Goal: Information Seeking & Learning: Learn about a topic

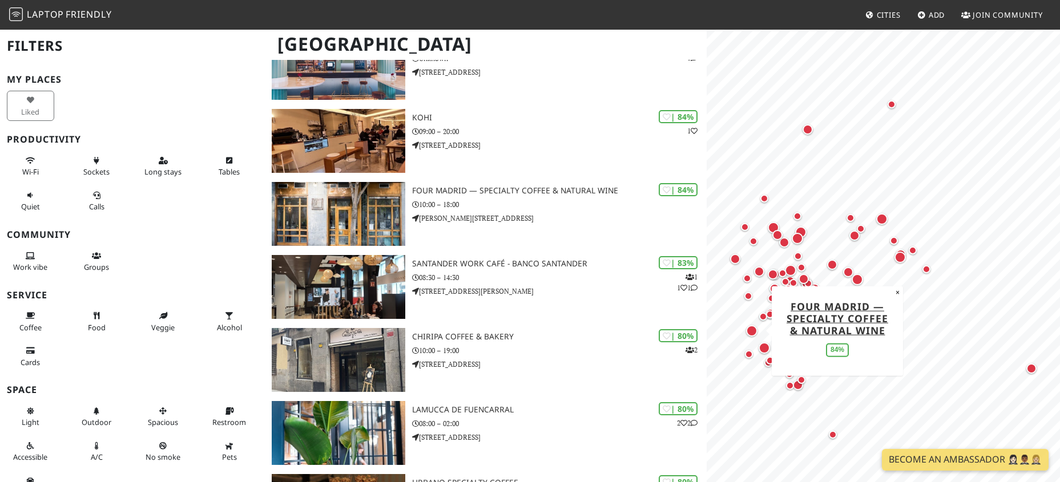
scroll to position [558, 0]
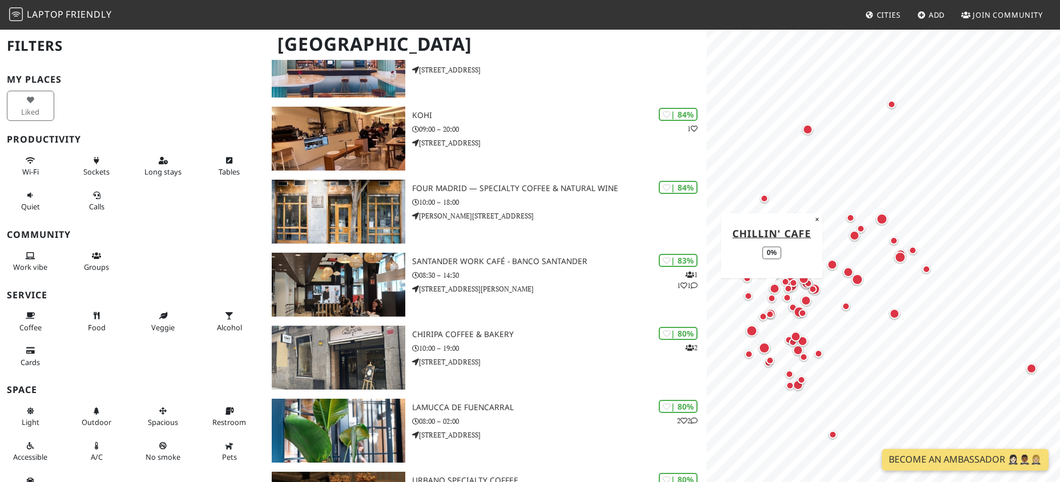
click at [773, 298] on div "Map marker" at bounding box center [772, 298] width 8 height 8
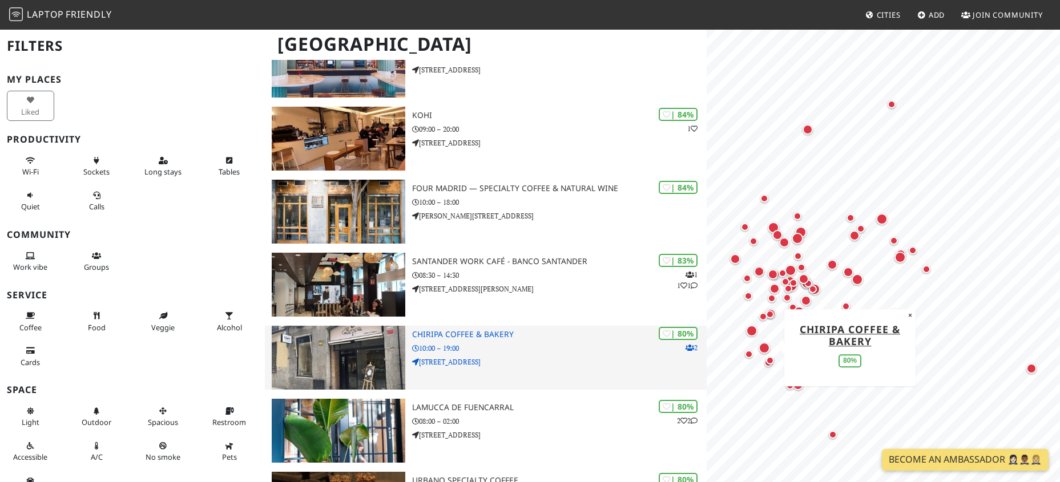
click at [464, 330] on h3 "Chiripa Coffee & Bakery" at bounding box center [559, 335] width 294 height 10
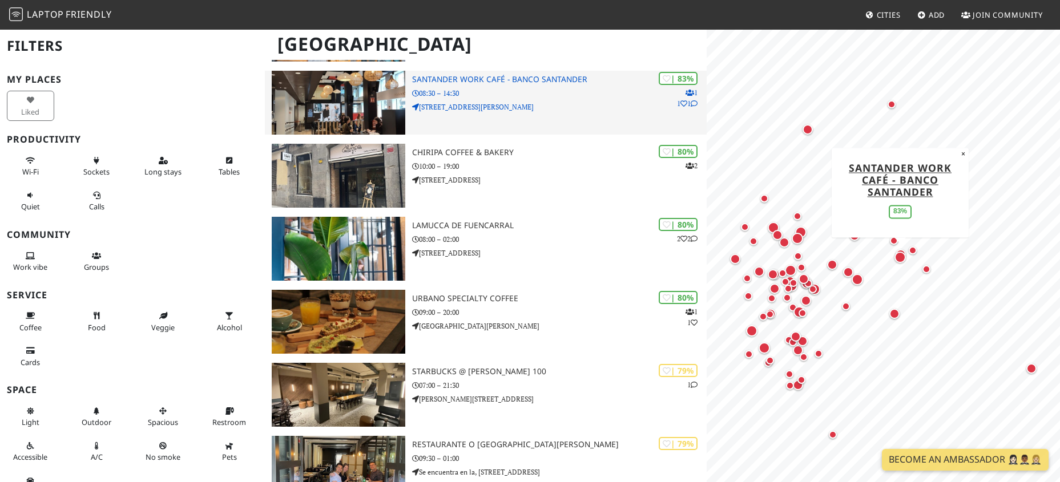
scroll to position [744, 0]
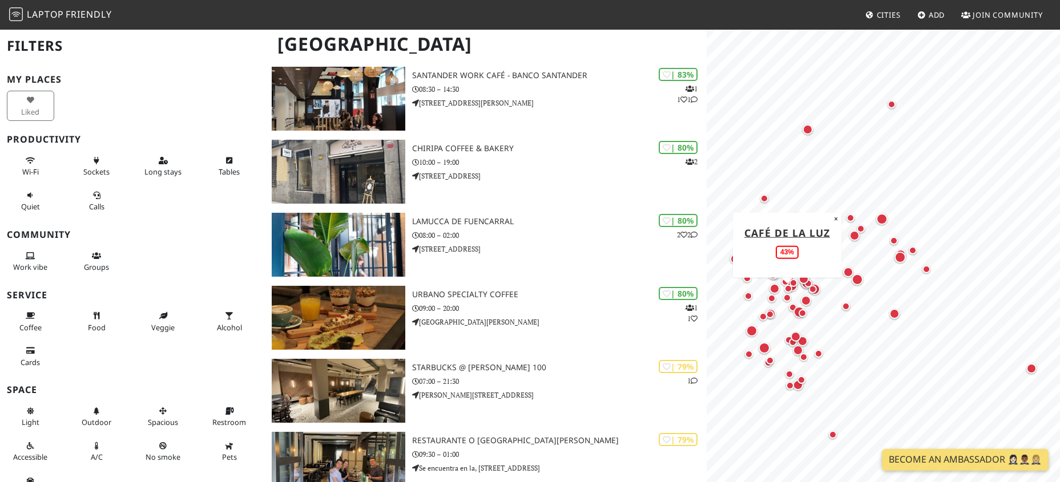
click at [787, 298] on div "Map marker" at bounding box center [787, 298] width 8 height 8
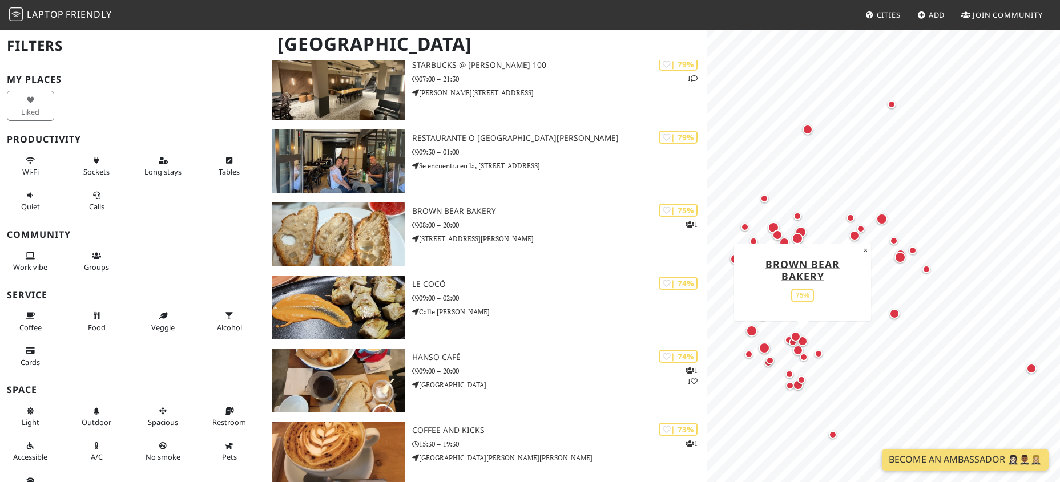
scroll to position [1045, 0]
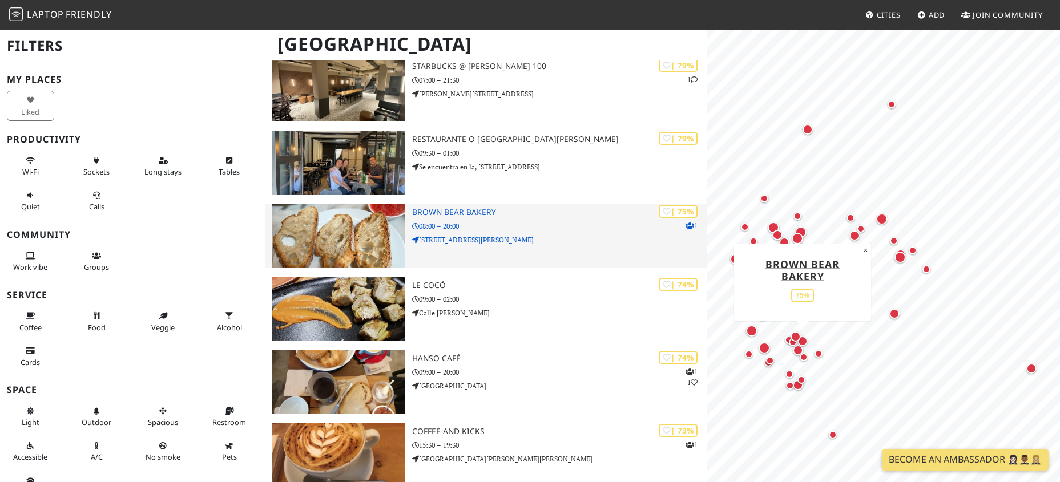
click at [467, 212] on h3 "Brown Bear Bakery" at bounding box center [559, 213] width 294 height 10
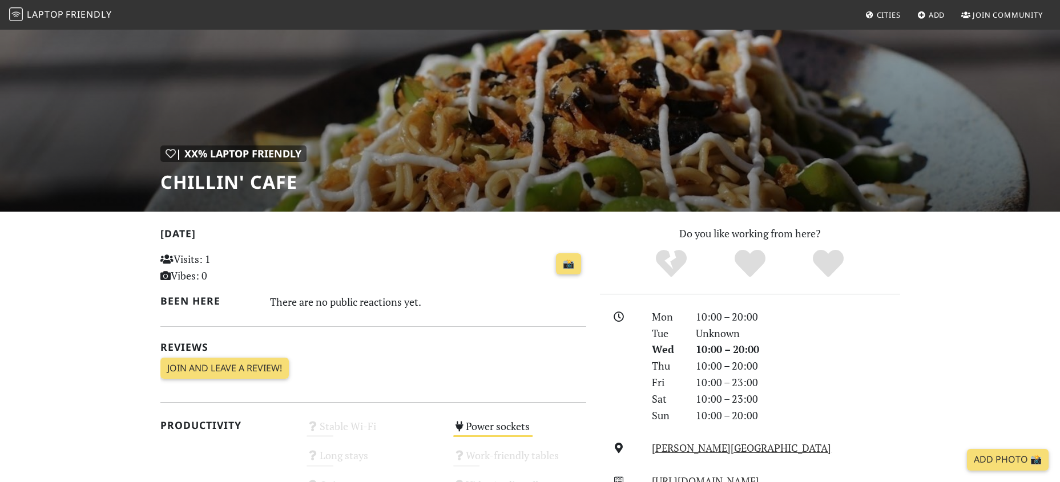
scroll to position [33, 0]
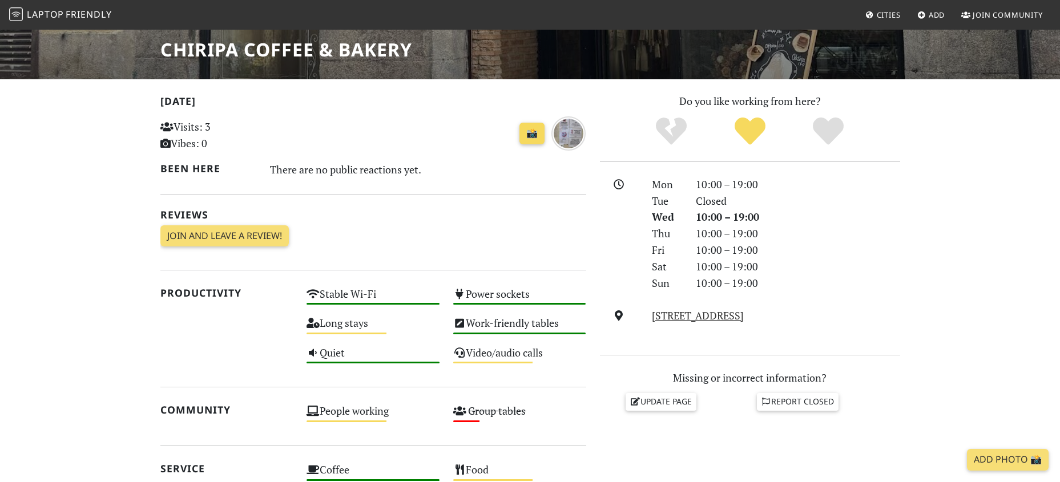
scroll to position [188, 0]
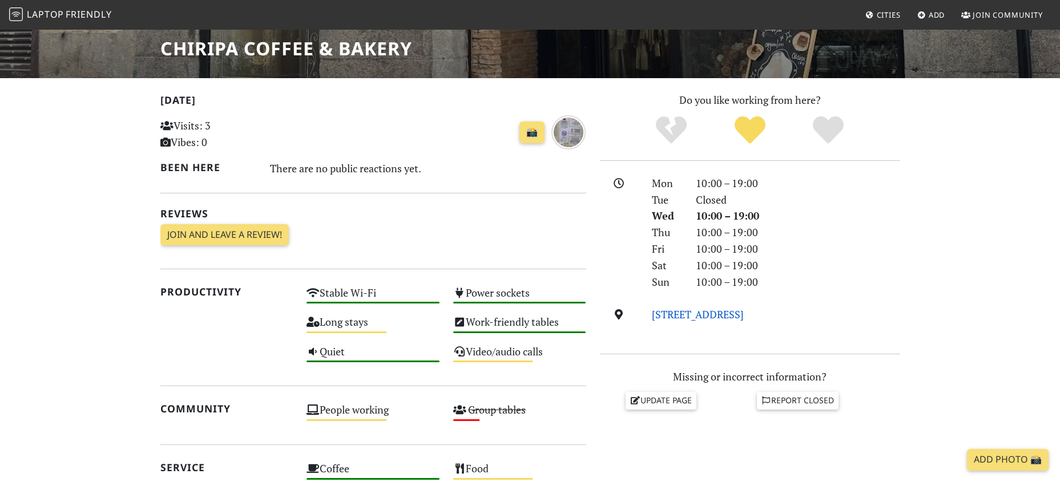
click at [721, 313] on link "C. de San Bruno, 3, 28005, Madrid" at bounding box center [698, 315] width 92 height 14
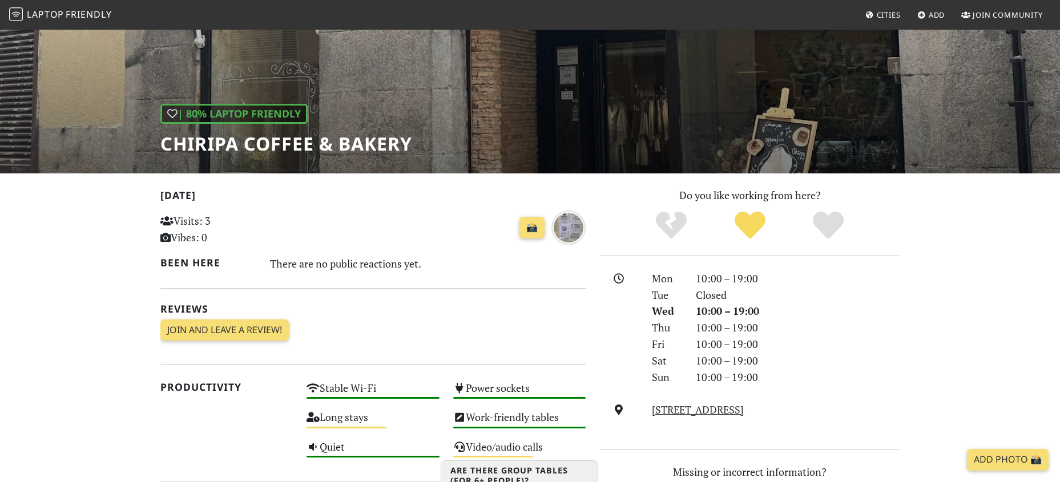
scroll to position [0, 0]
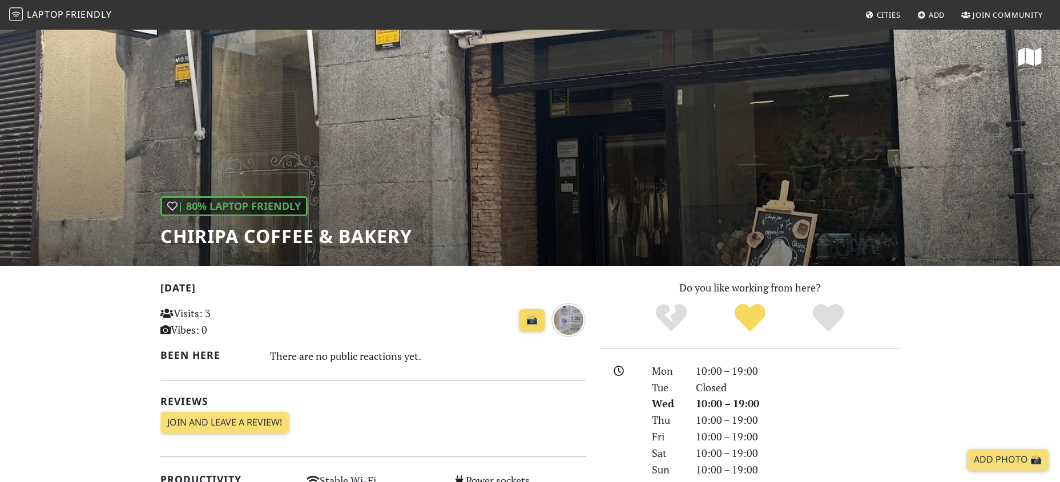
click at [528, 321] on link "📸" at bounding box center [531, 320] width 25 height 22
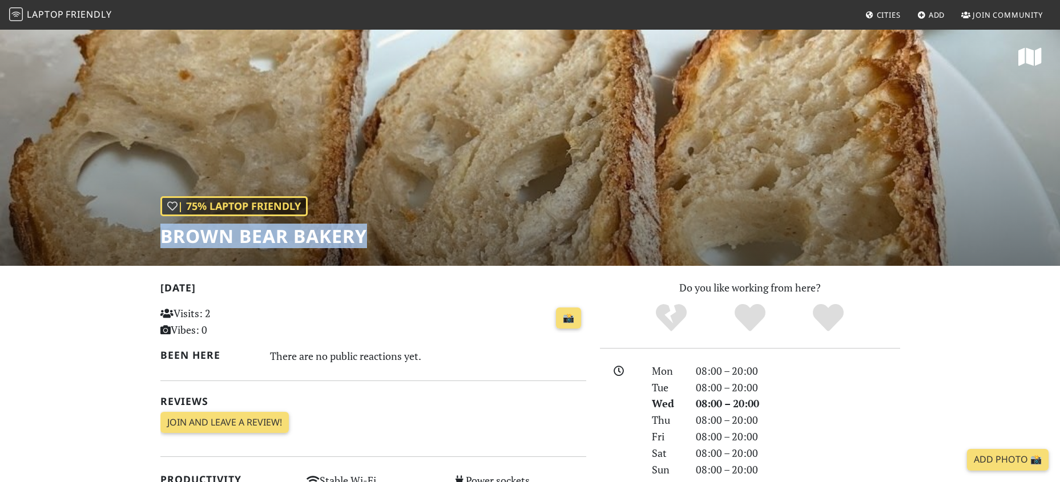
drag, startPoint x: 369, startPoint y: 240, endPoint x: 151, endPoint y: 232, distance: 218.7
click at [152, 231] on div "| 75% Laptop Friendly Brown Bear Bakery" at bounding box center [530, 147] width 1060 height 237
copy h1 "Brown Bear Bakery"
